Goal: Information Seeking & Learning: Learn about a topic

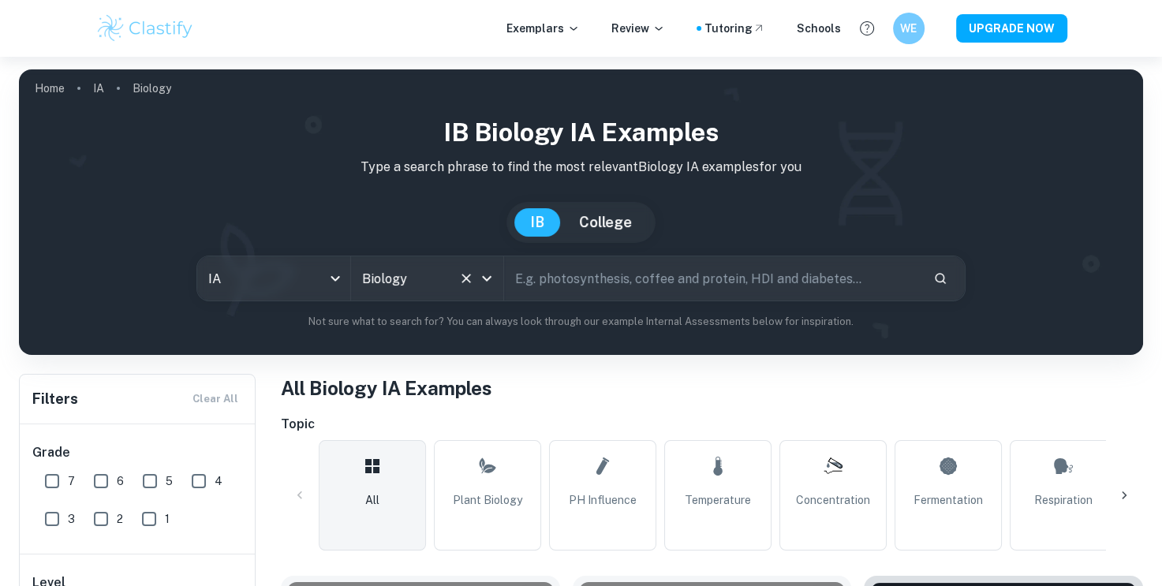
click at [489, 279] on icon "Open" at bounding box center [486, 279] width 9 height 6
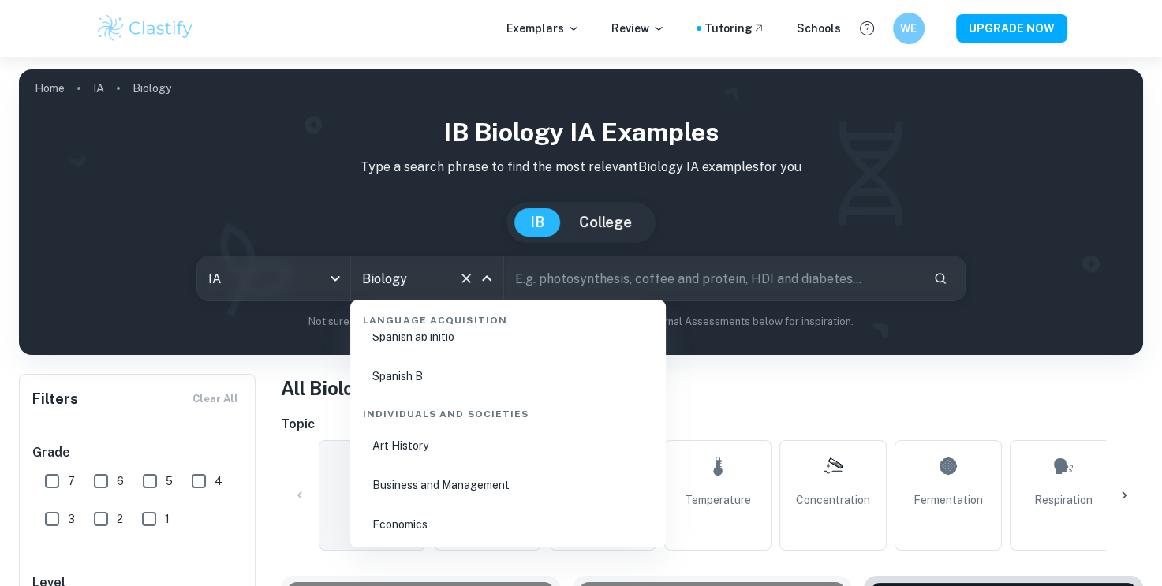
scroll to position [1825, 0]
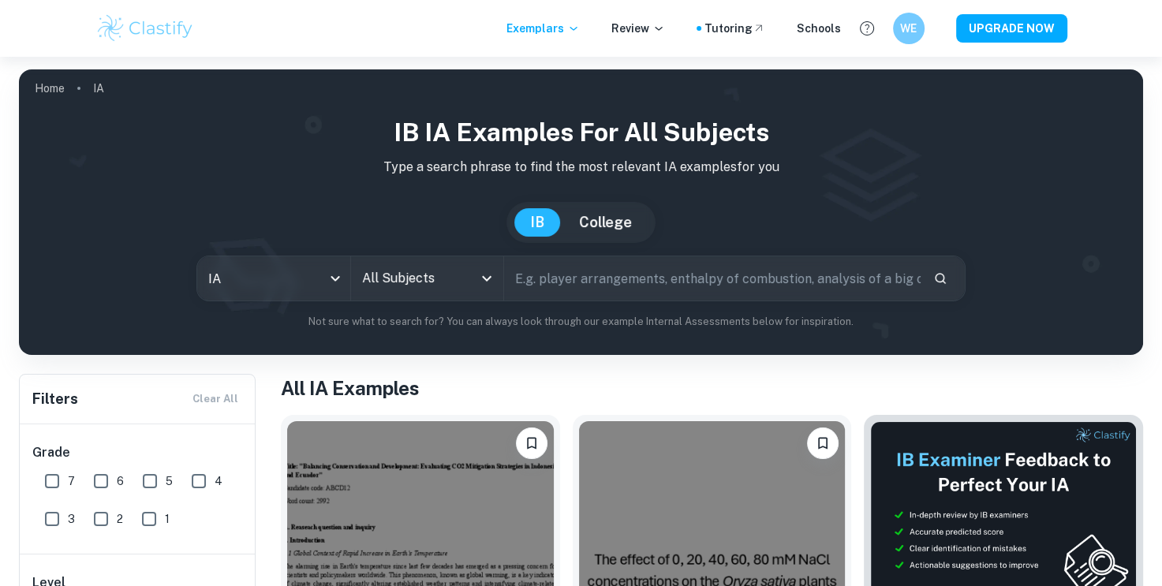
click at [428, 277] on input "All Subjects" at bounding box center [415, 279] width 115 height 30
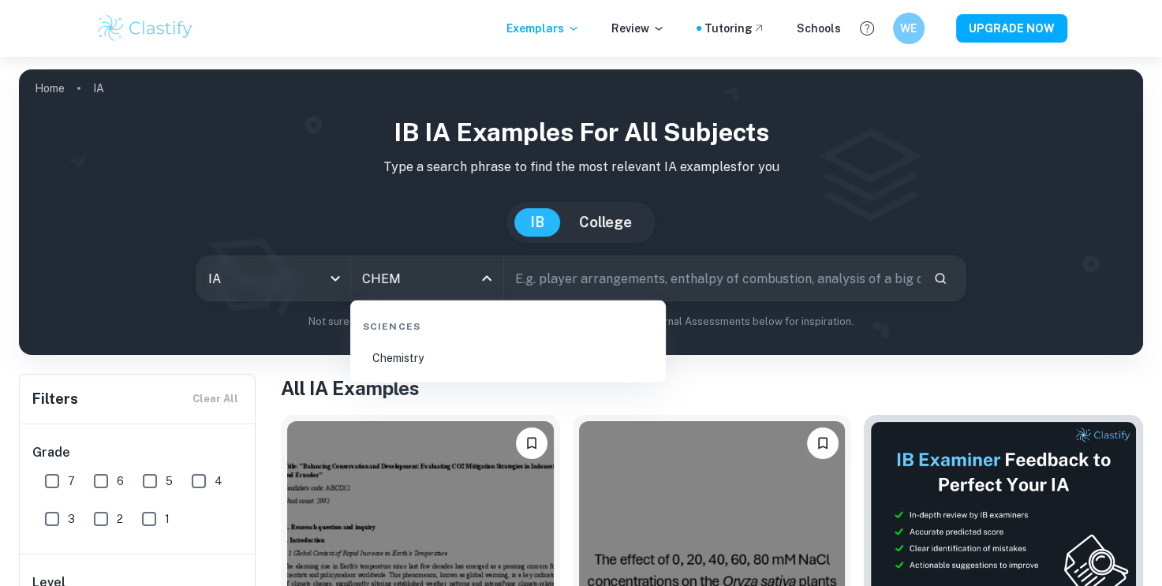
click at [418, 365] on li "Chemistry" at bounding box center [508, 358] width 303 height 36
type input "Chemistry"
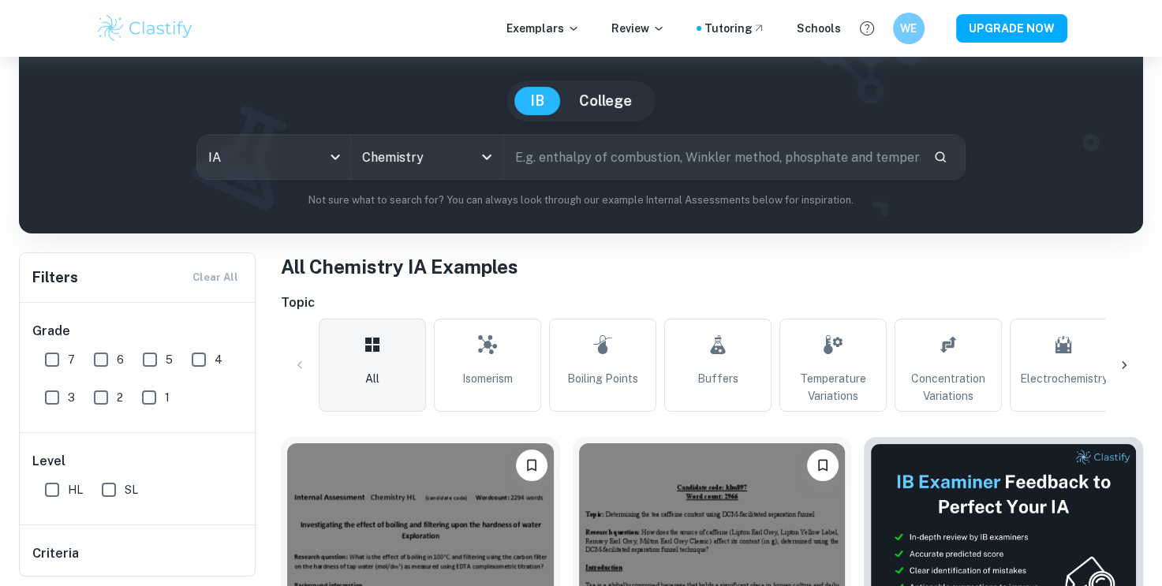
scroll to position [118, 0]
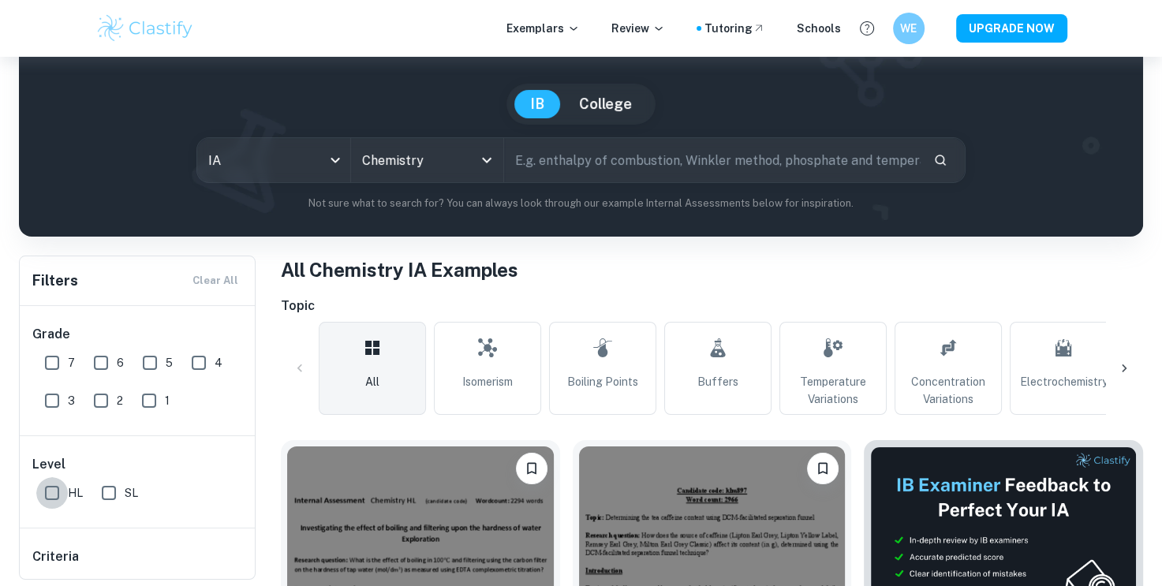
click at [56, 482] on input "HL" at bounding box center [52, 493] width 32 height 32
checkbox input "true"
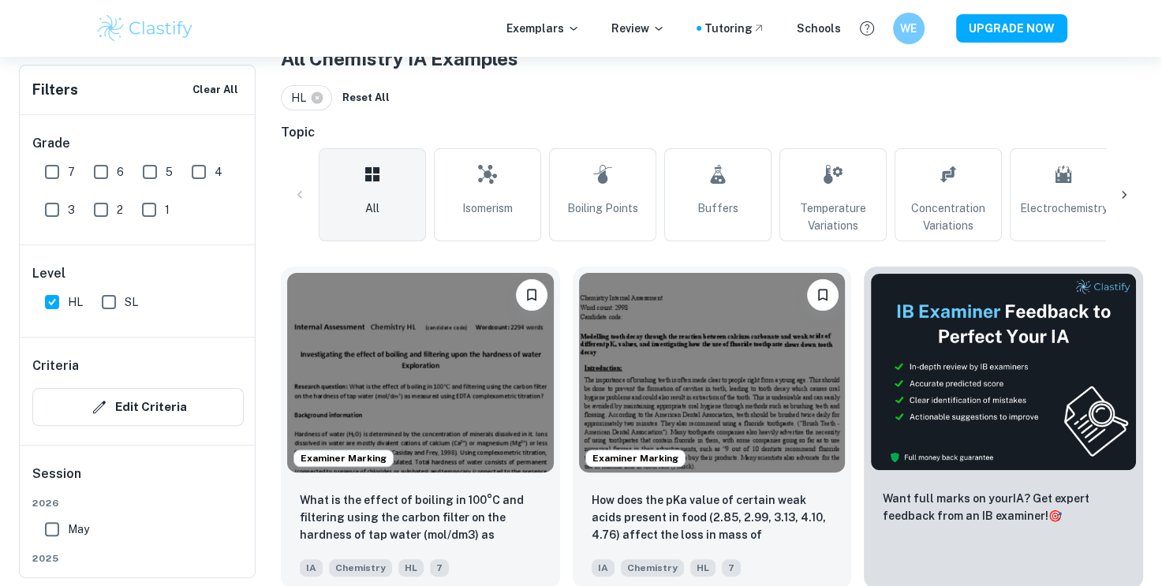
scroll to position [492, 0]
